Goal: Task Accomplishment & Management: Complete application form

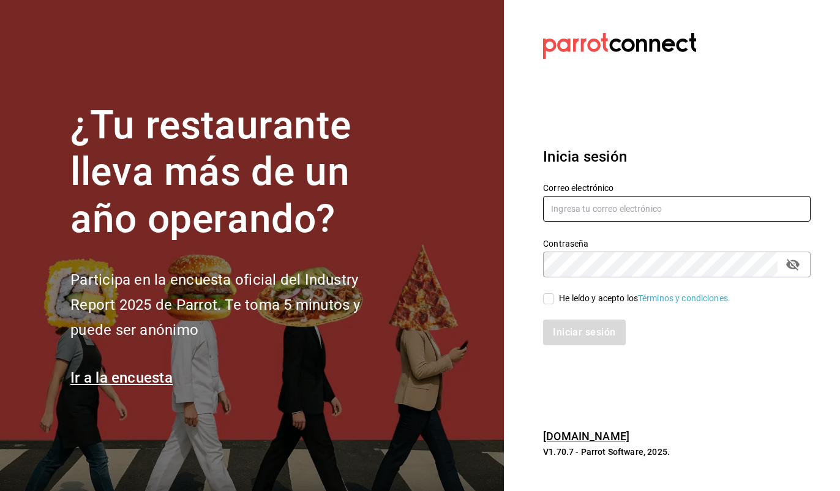
click at [579, 206] on input "text" at bounding box center [676, 209] width 267 height 26
type input "[EMAIL_ADDRESS][DOMAIN_NAME]"
click at [548, 299] on input "He leído y acepto los Términos y condiciones." at bounding box center [548, 298] width 11 height 11
checkbox input "true"
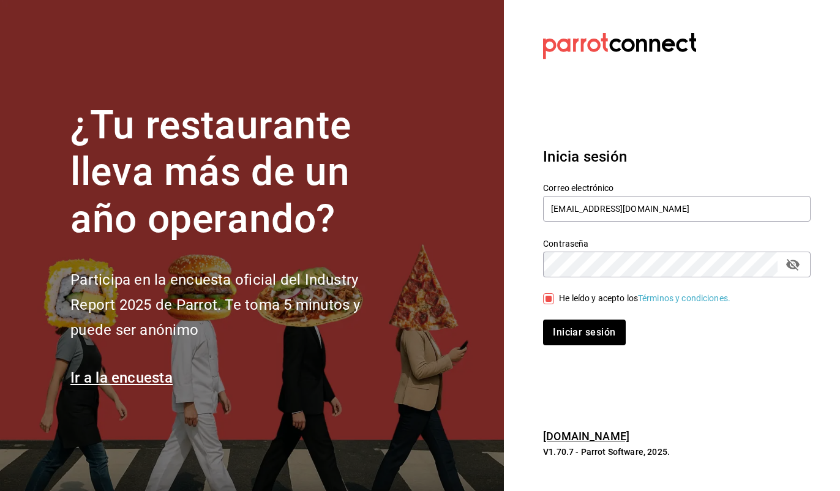
click at [625, 223] on div "Contraseña Contraseña" at bounding box center [669, 250] width 282 height 54
click at [623, 213] on input "[EMAIL_ADDRESS][DOMAIN_NAME]" at bounding box center [676, 209] width 267 height 26
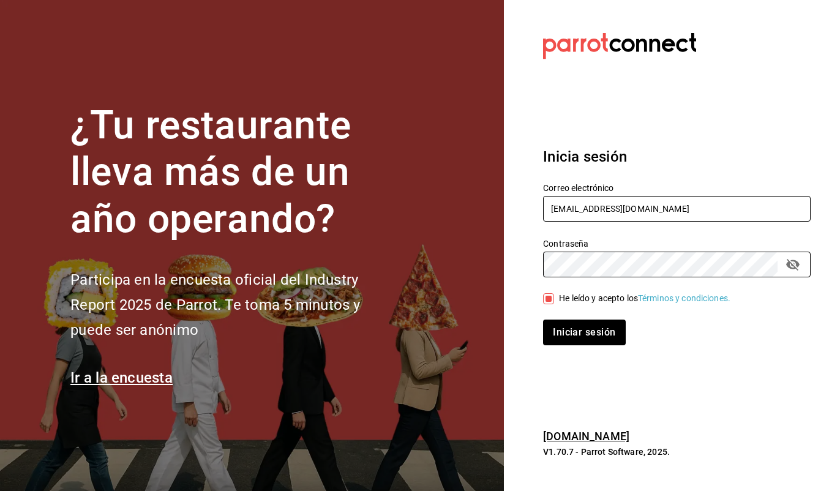
click at [669, 205] on input "[EMAIL_ADDRESS][DOMAIN_NAME]" at bounding box center [676, 209] width 267 height 26
